Goal: Information Seeking & Learning: Learn about a topic

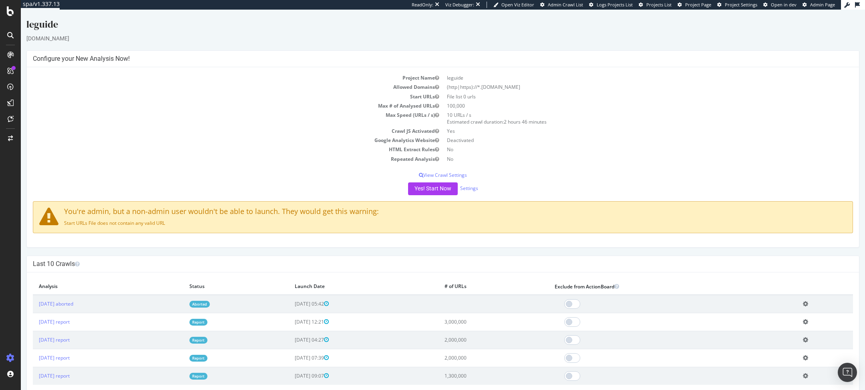
scroll to position [72, 0]
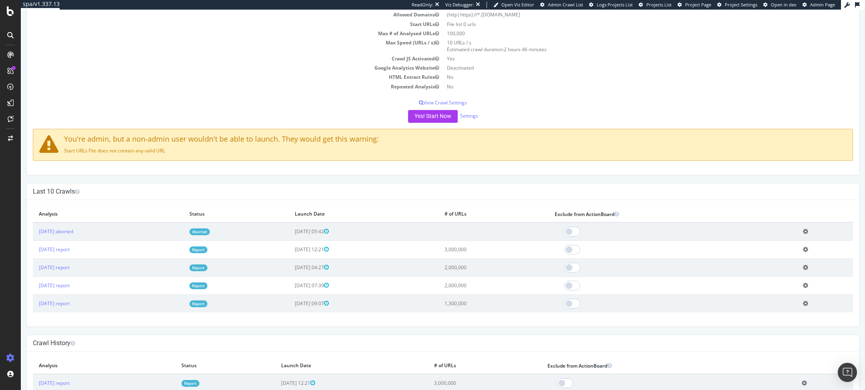
click at [207, 249] on link "Report" at bounding box center [198, 250] width 18 height 7
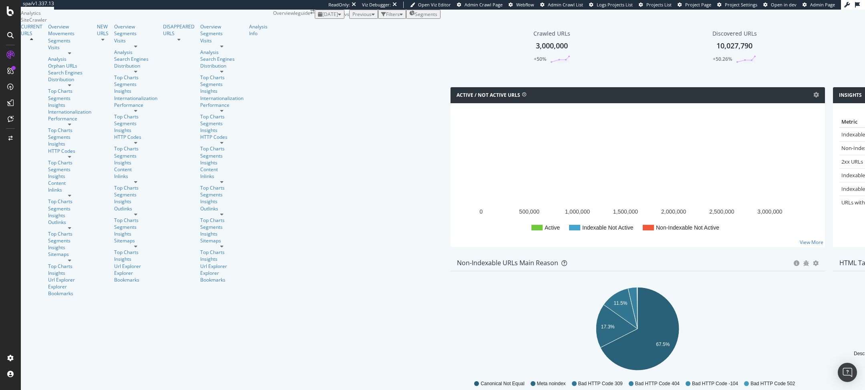
scroll to position [427, 0]
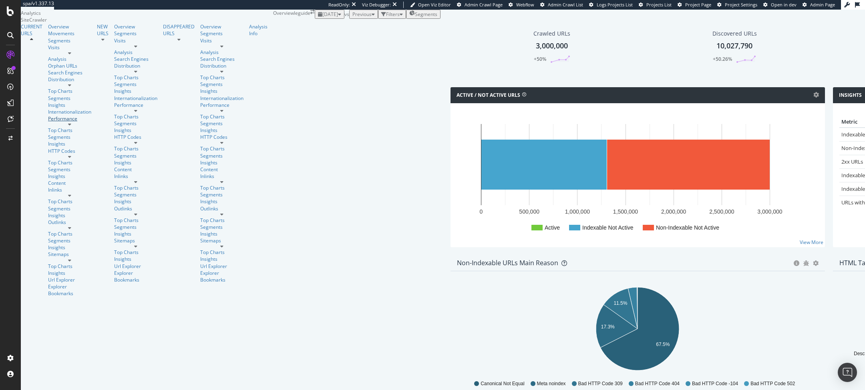
click at [48, 122] on div "Performance" at bounding box center [69, 118] width 43 height 7
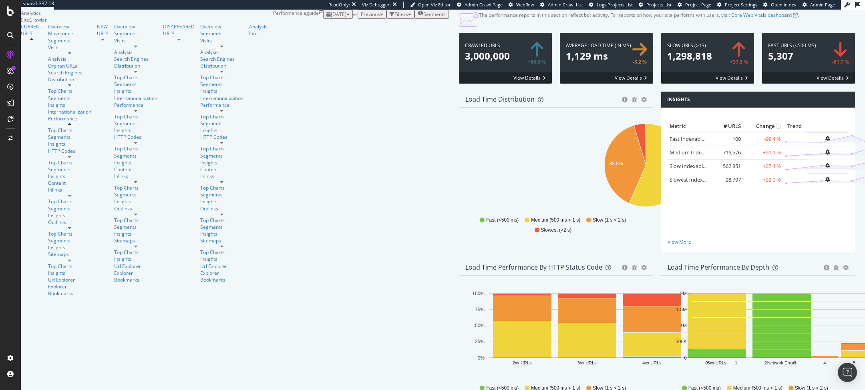
click at [40, 54] on div "CURRENT URLS" at bounding box center [34, 160] width 27 height 274
click at [48, 30] on div "Overview" at bounding box center [69, 26] width 43 height 7
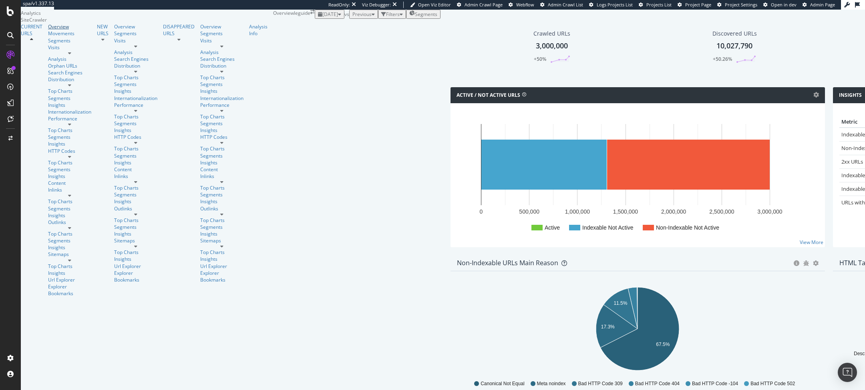
scroll to position [25, 0]
